Goal: Transaction & Acquisition: Download file/media

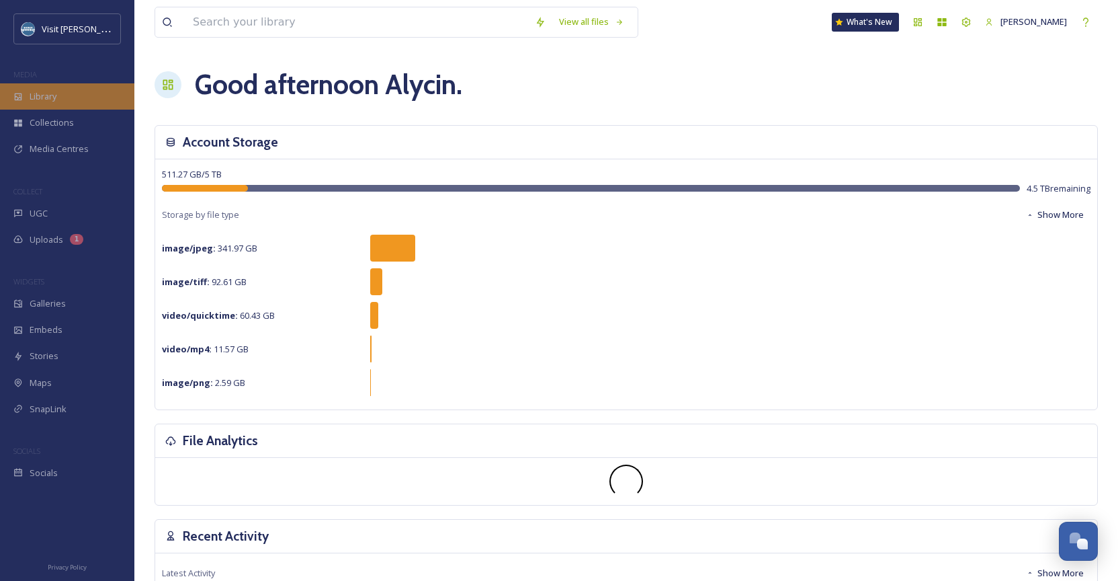
click at [56, 93] on span "Library" at bounding box center [43, 96] width 27 height 13
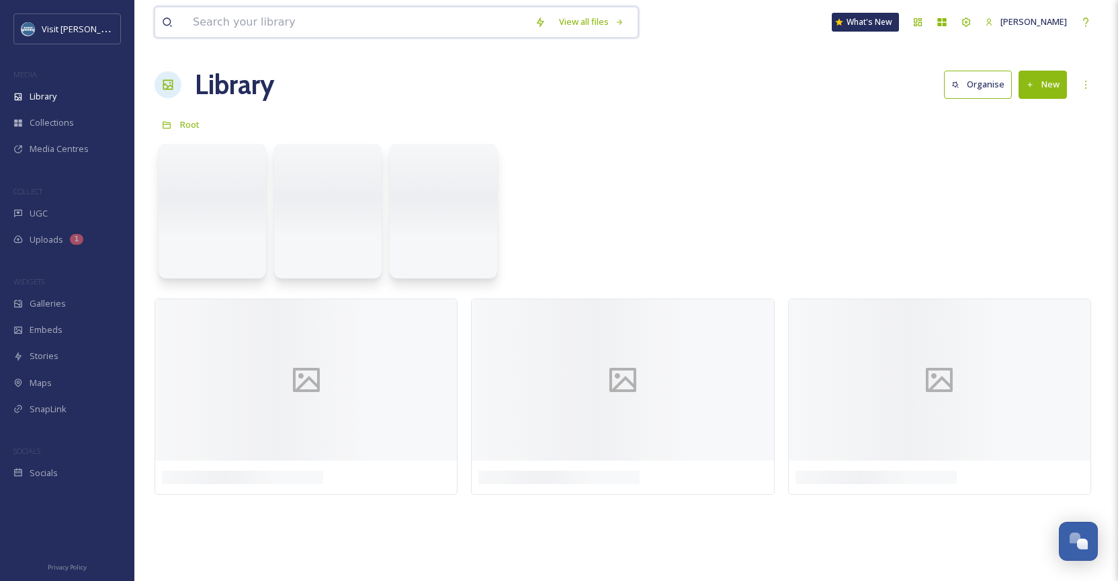
click at [298, 12] on input at bounding box center [357, 22] width 342 height 30
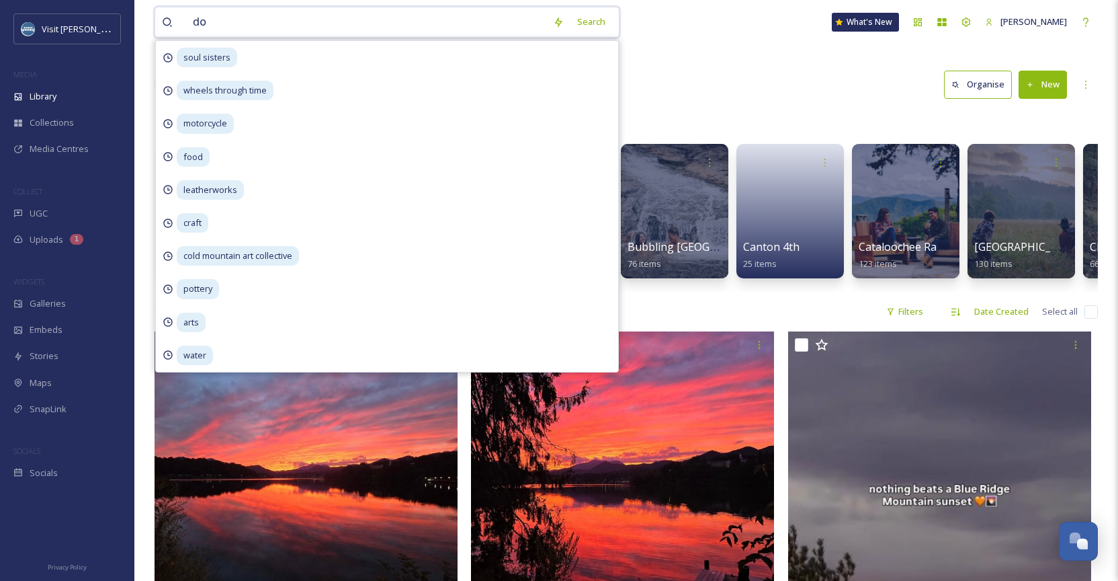
type input "dog"
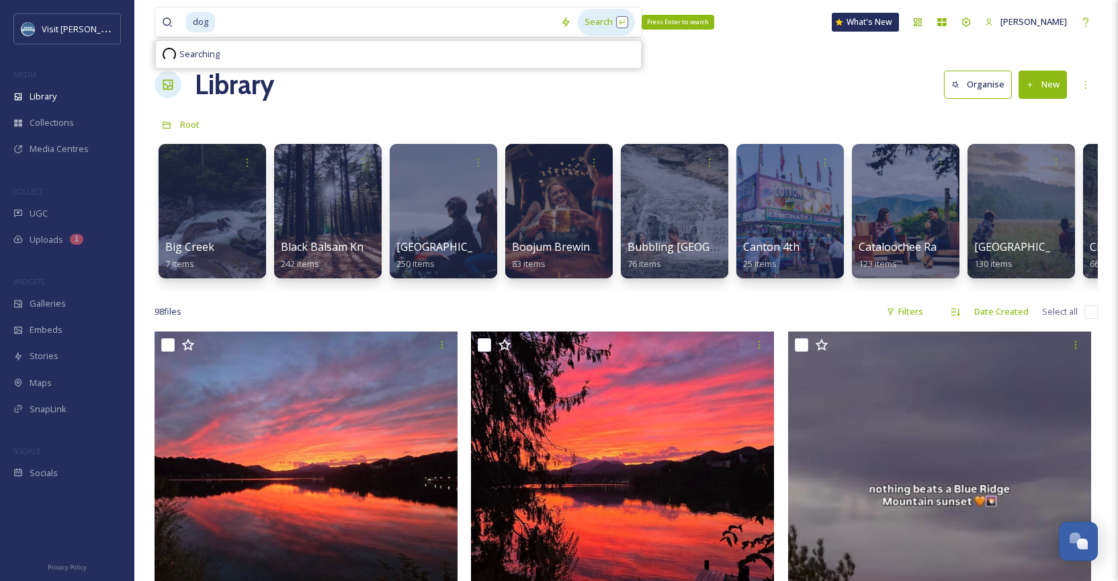
click at [614, 19] on div "Search Press Enter to search" at bounding box center [606, 22] width 57 height 26
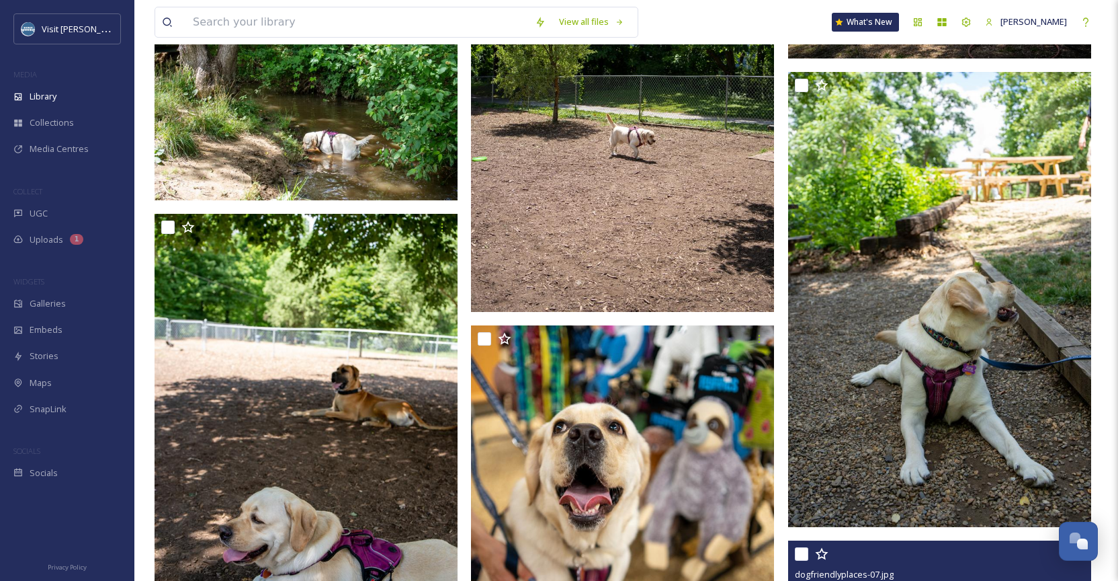
scroll to position [6638, 0]
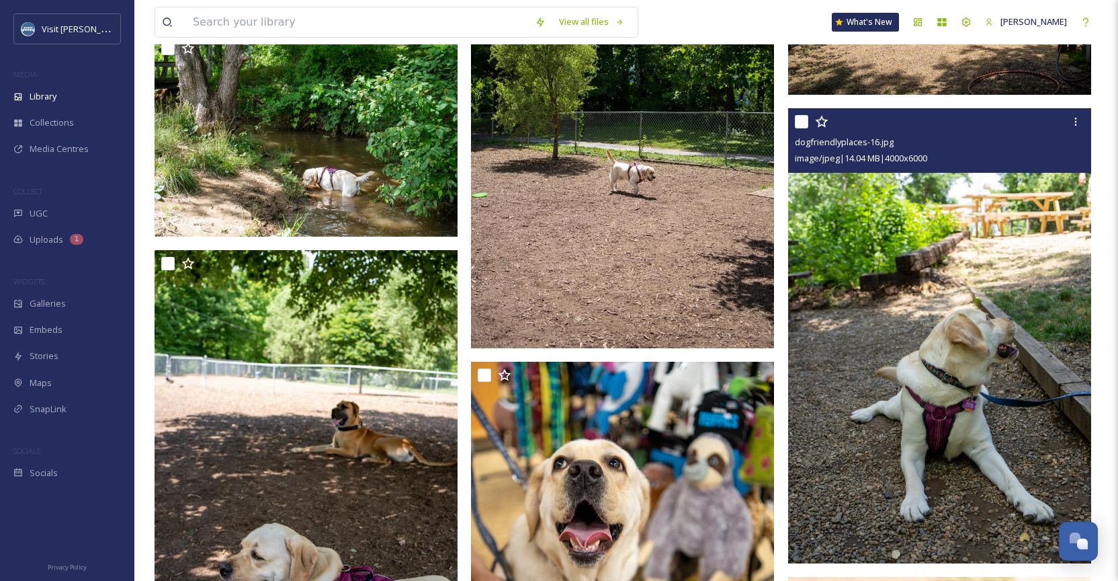
click at [1014, 213] on img at bounding box center [939, 335] width 303 height 455
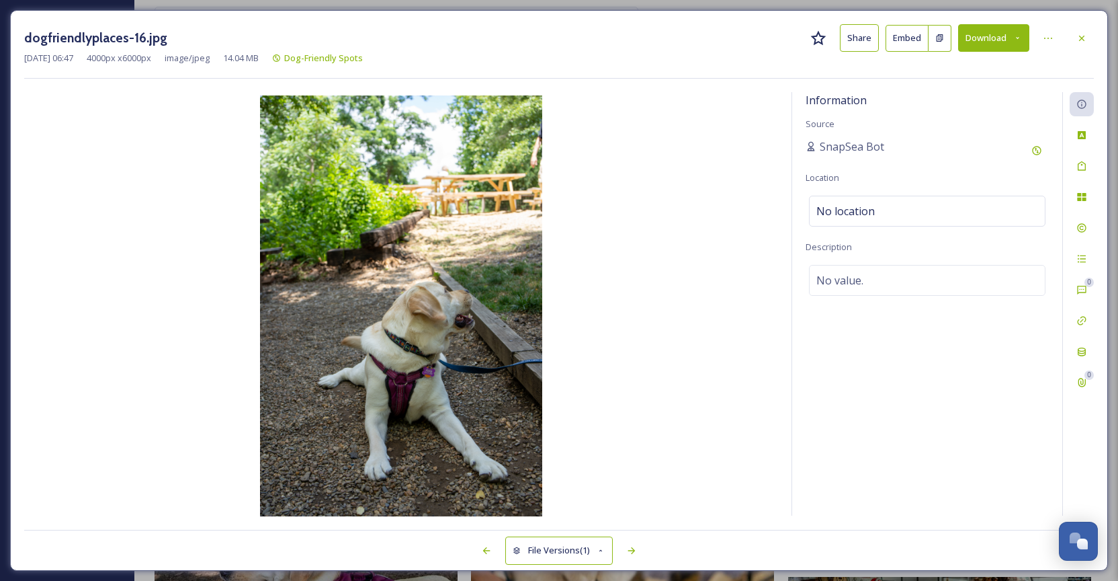
click at [996, 35] on button "Download" at bounding box center [993, 38] width 71 height 28
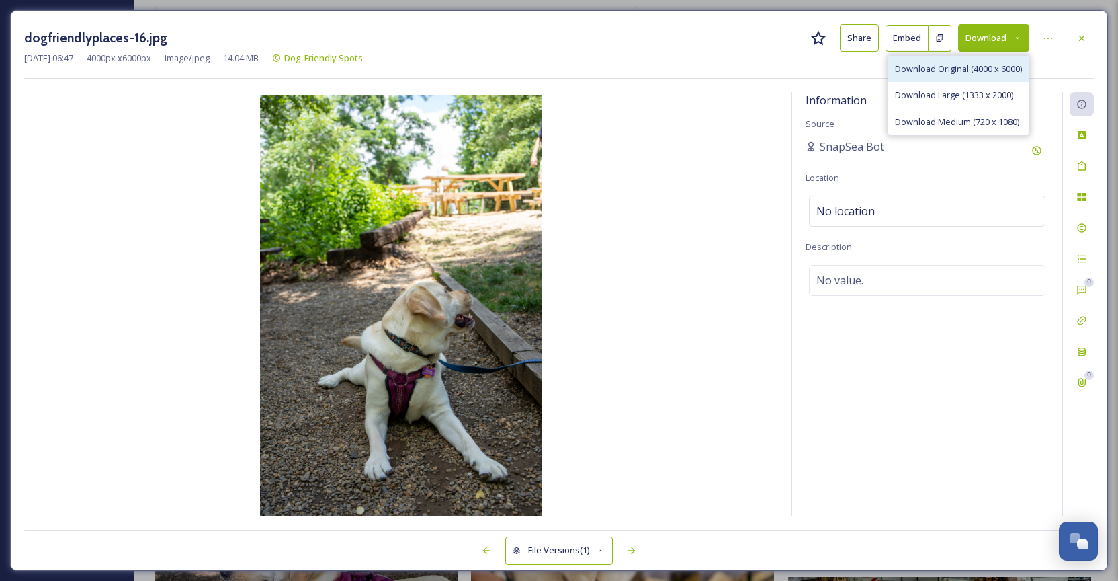
click at [972, 69] on span "Download Original (4000 x 6000)" at bounding box center [958, 68] width 127 height 13
